Goal: Task Accomplishment & Management: Complete application form

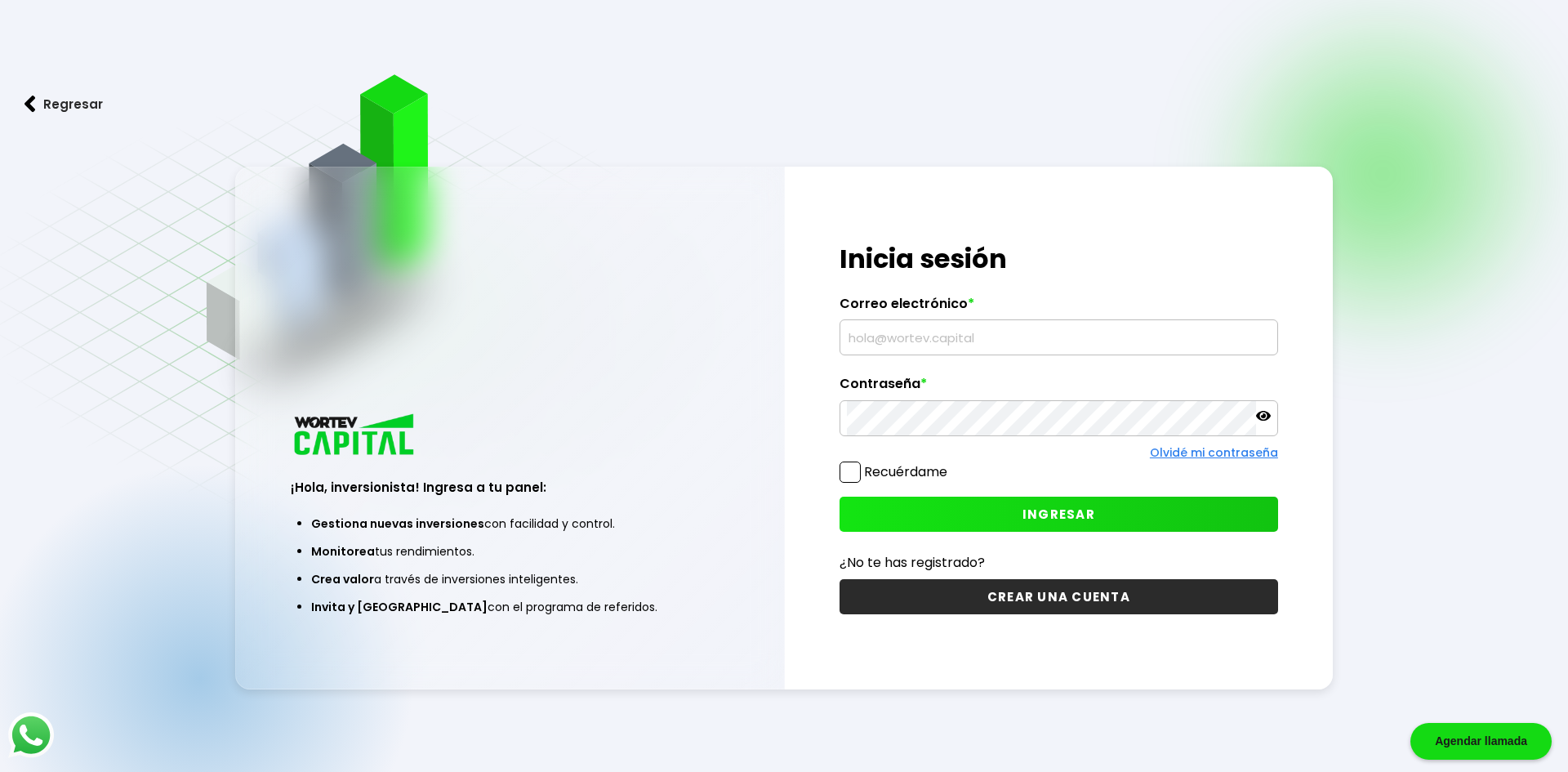
click at [912, 339] on input "text" at bounding box center [1058, 338] width 424 height 35
type input "[EMAIL_ADDRESS][DOMAIN_NAME]"
click at [1260, 416] on icon at bounding box center [1263, 416] width 15 height 10
click at [1085, 596] on button "CREAR UNA CUENTA" at bounding box center [1058, 597] width 439 height 35
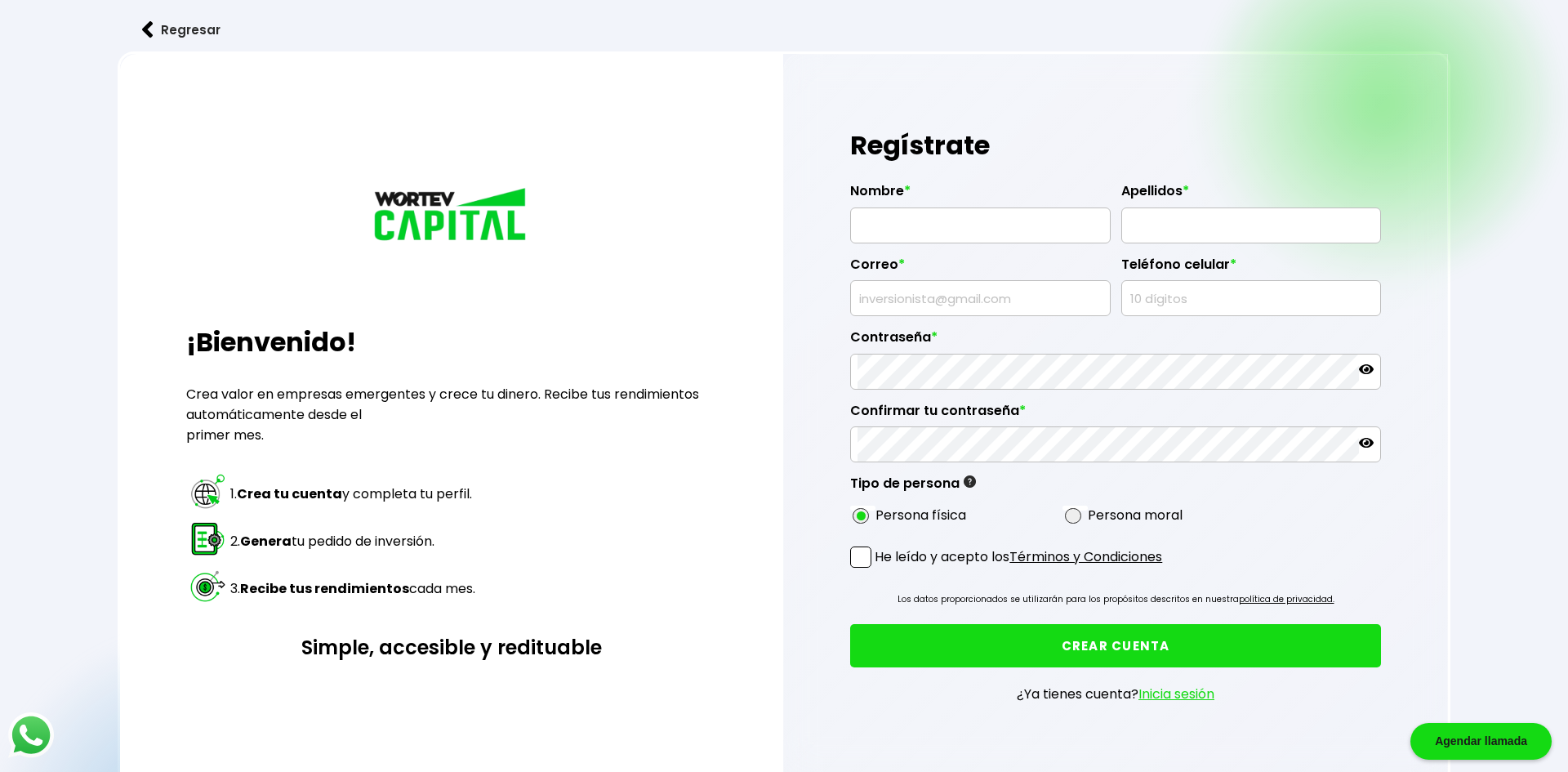
click at [1040, 219] on input "text" at bounding box center [980, 226] width 245 height 35
type input "[PERSON_NAME]"
click at [1146, 220] on input "text" at bounding box center [1252, 226] width 245 height 35
type input "[PERSON_NAME]"
click at [1077, 302] on input "text" at bounding box center [980, 298] width 245 height 35
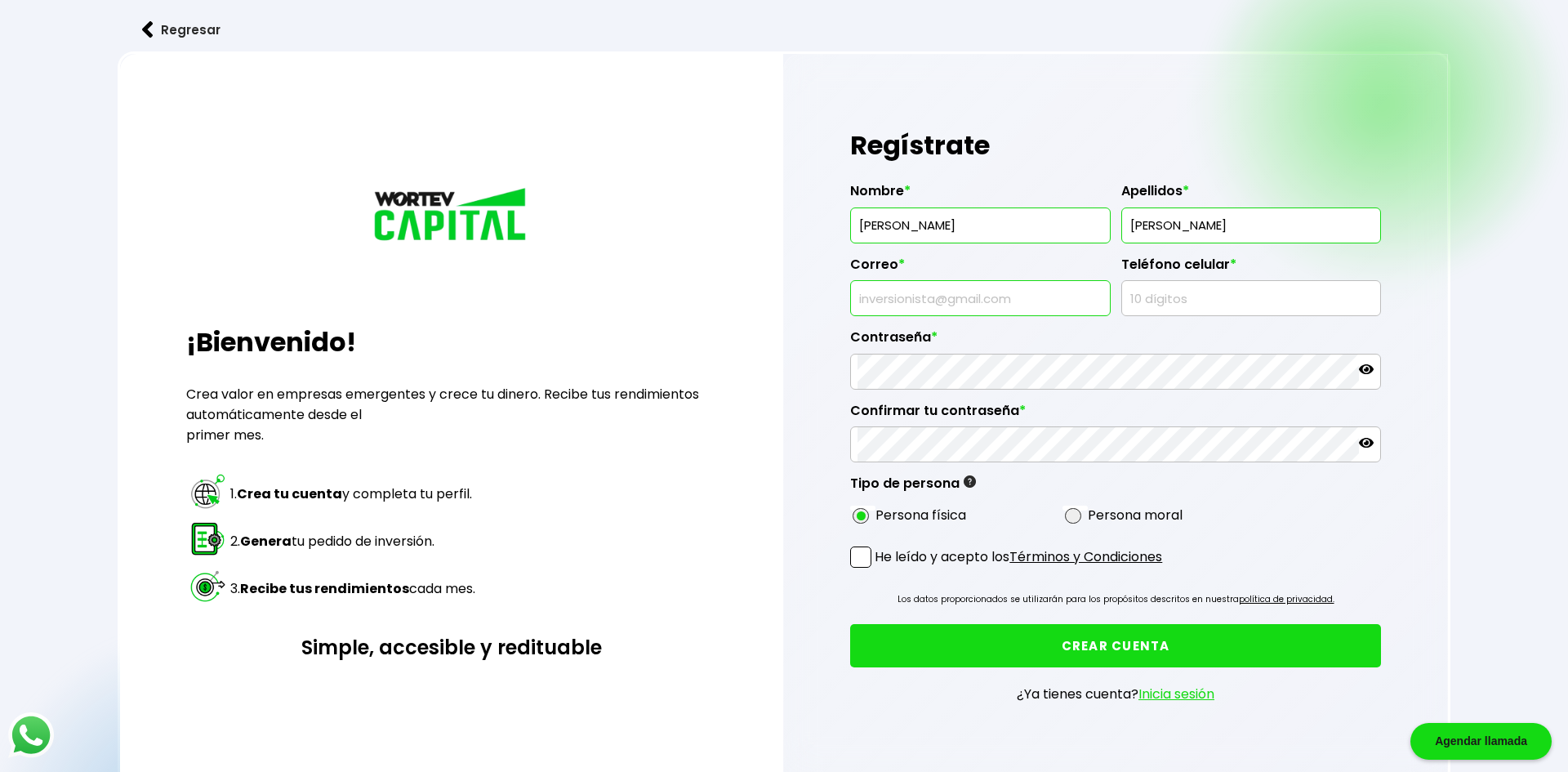
type input "[EMAIL_ADDRESS][DOMAIN_NAME]"
click at [1174, 303] on input "text" at bounding box center [1252, 298] width 245 height 35
type input "6771093833"
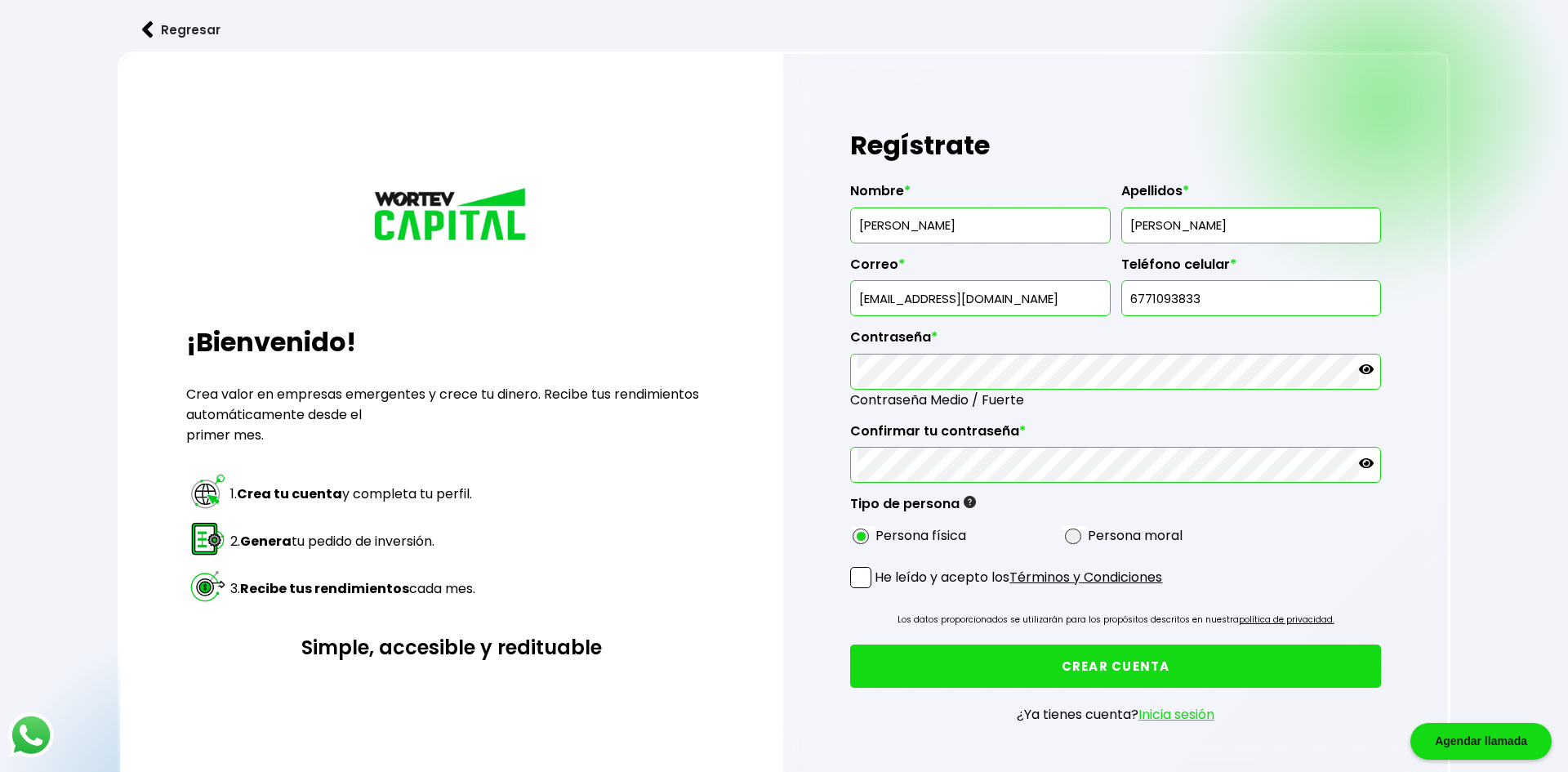
click at [870, 578] on span at bounding box center [861, 578] width 21 height 21
click at [878, 590] on input "He leído y acepto los Términos y Condiciones" at bounding box center [878, 590] width 0 height 0
click at [978, 664] on button "CREAR CUENTA" at bounding box center [1115, 666] width 530 height 44
